Goal: Ask a question

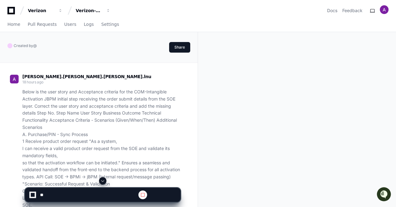
click at [102, 181] on span at bounding box center [102, 180] width 5 height 5
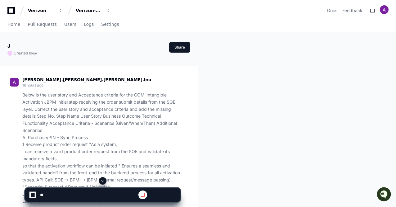
click at [104, 181] on span at bounding box center [102, 180] width 5 height 5
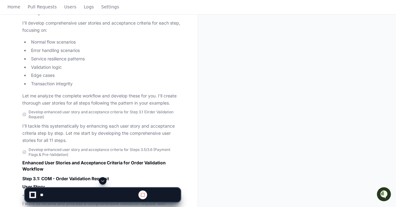
click at [104, 181] on span at bounding box center [102, 180] width 5 height 5
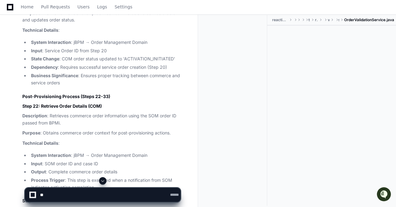
click at [102, 180] on span at bounding box center [102, 180] width 5 height 5
click at [103, 181] on span at bounding box center [102, 180] width 5 height 5
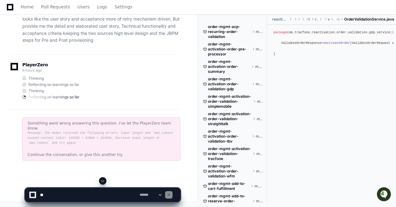
scroll to position [72503, 0]
click at [58, 194] on textarea at bounding box center [89, 195] width 100 height 14
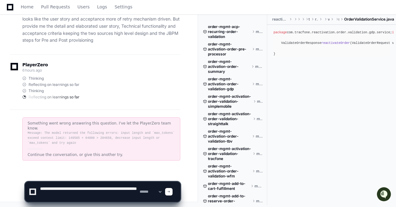
click at [66, 195] on textarea at bounding box center [89, 191] width 100 height 20
click at [55, 188] on textarea at bounding box center [89, 191] width 100 height 20
click at [92, 197] on textarea at bounding box center [89, 191] width 100 height 20
paste textarea "**********"
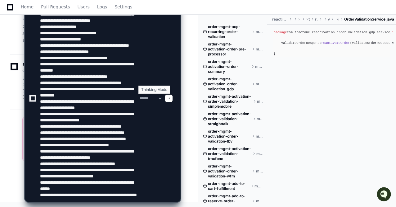
type textarea "**********"
click at [163, 98] on select "**********" at bounding box center [151, 98] width 24 height 4
select select "*********"
click at [139, 96] on select "**********" at bounding box center [151, 98] width 24 height 4
click at [171, 97] on span at bounding box center [168, 98] width 3 height 3
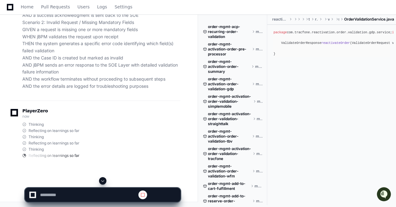
scroll to position [0, 0]
select select "*********"
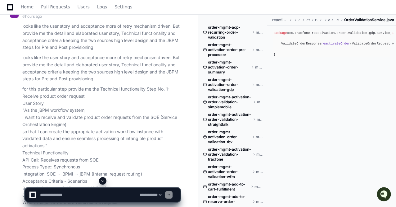
scroll to position [72168, 0]
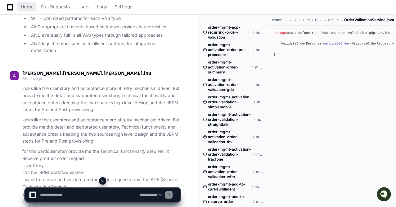
click at [25, 9] on span "Home" at bounding box center [27, 7] width 13 height 4
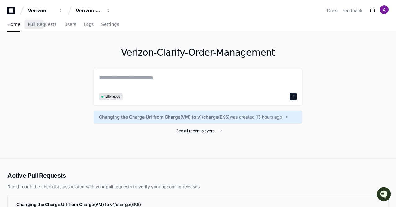
click at [194, 131] on span "See all recent players" at bounding box center [195, 130] width 38 height 5
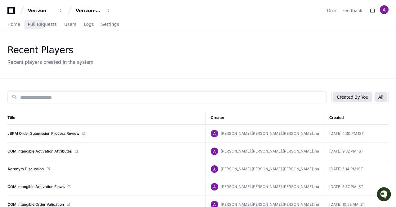
click at [382, 96] on button "All" at bounding box center [381, 97] width 12 height 10
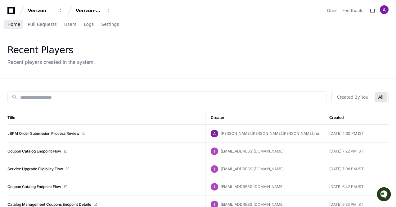
click at [11, 24] on span "Home" at bounding box center [13, 24] width 13 height 4
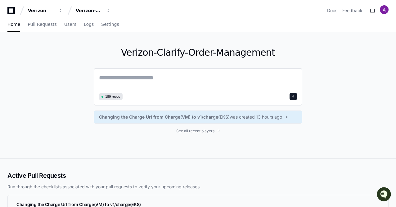
click at [117, 77] on textarea at bounding box center [198, 81] width 198 height 17
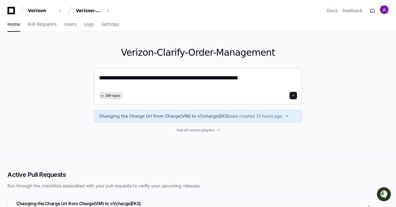
paste textarea "**********"
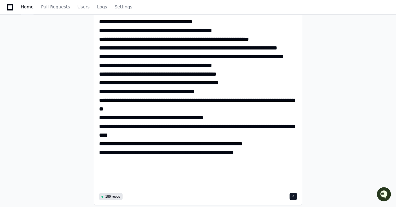
scroll to position [280, 0]
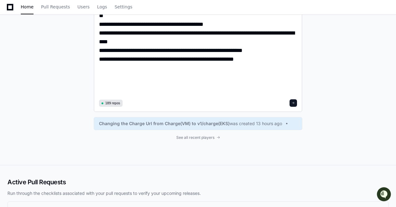
type textarea "**********"
click at [293, 102] on span at bounding box center [293, 102] width 3 height 3
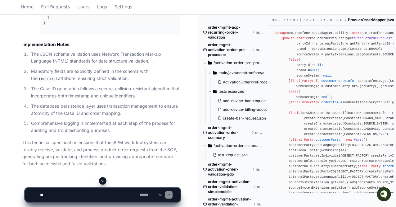
scroll to position [1496, 0]
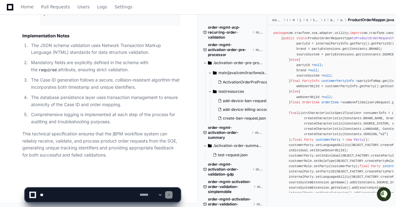
click at [66, 195] on textarea at bounding box center [89, 195] width 100 height 14
click at [82, 194] on textarea at bounding box center [89, 195] width 100 height 14
click at [94, 194] on textarea at bounding box center [89, 195] width 100 height 14
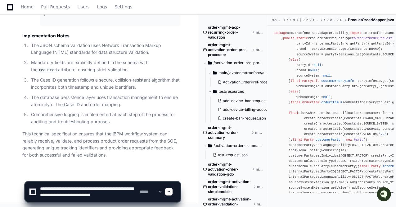
scroll to position [2, 0]
type textarea "**********"
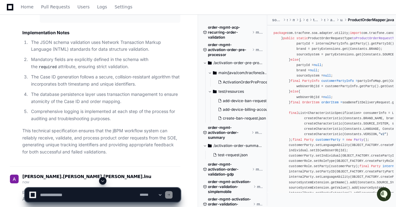
scroll to position [0, 0]
click at [103, 180] on span at bounding box center [102, 180] width 5 height 5
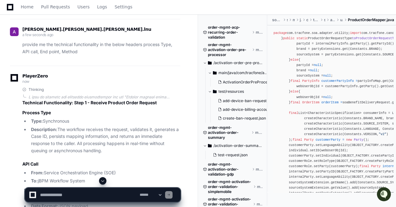
scroll to position [1674, 0]
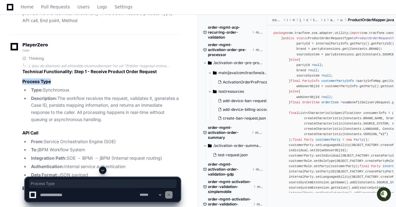
drag, startPoint x: 55, startPoint y: 79, endPoint x: 22, endPoint y: 80, distance: 33.0
copy h3 "Process Type"
drag, startPoint x: 73, startPoint y: 89, endPoint x: 45, endPoint y: 89, distance: 28.3
click at [45, 89] on li "Type: Synchronous" at bounding box center [104, 89] width 151 height 7
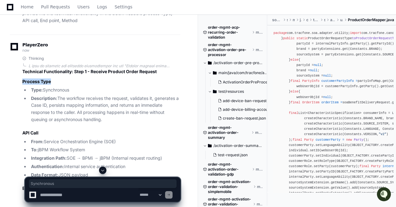
copy li "Synchronous"
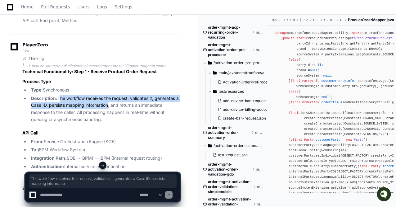
drag, startPoint x: 59, startPoint y: 97, endPoint x: 106, endPoint y: 103, distance: 47.3
click at [106, 103] on li "Description: The workflow receives the request, validates it, generates a Case …" at bounding box center [104, 109] width 151 height 28
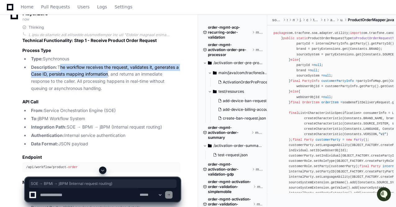
drag, startPoint x: 68, startPoint y: 126, endPoint x: 164, endPoint y: 126, distance: 96.6
click at [164, 126] on li "Integration Path: SOE → BPMi → jBPM (Internal request routing)" at bounding box center [104, 126] width 151 height 7
copy li "SOE → BPMi → jBPM (Internal request routing)"
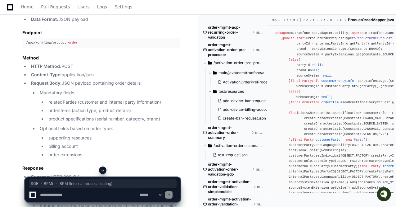
scroll to position [1860, 0]
